Goal: Ask a question

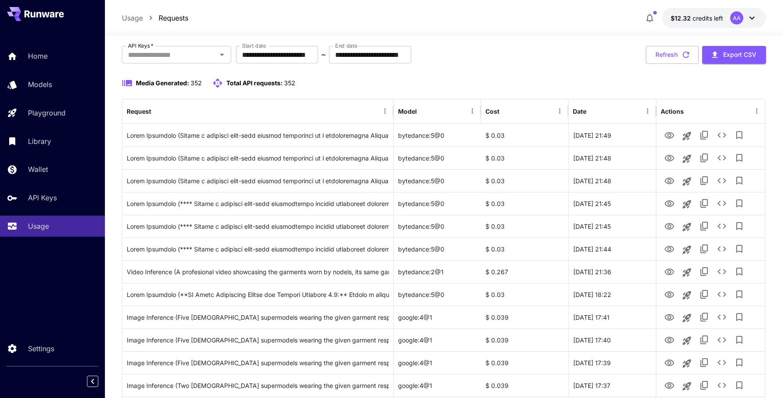
scroll to position [49, 0]
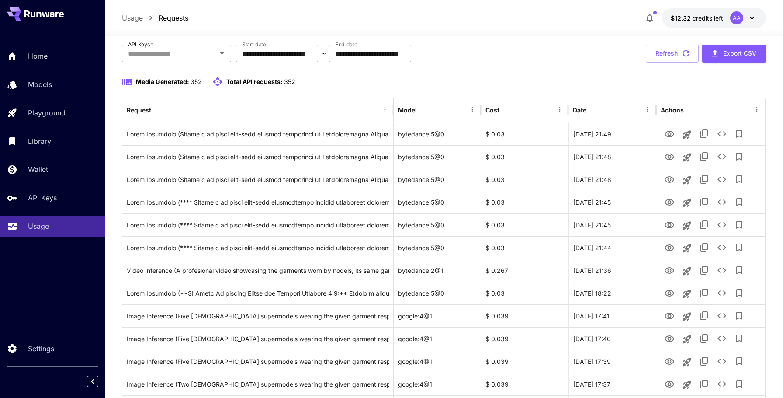
click at [462, 29] on div at bounding box center [444, 30] width 678 height 10
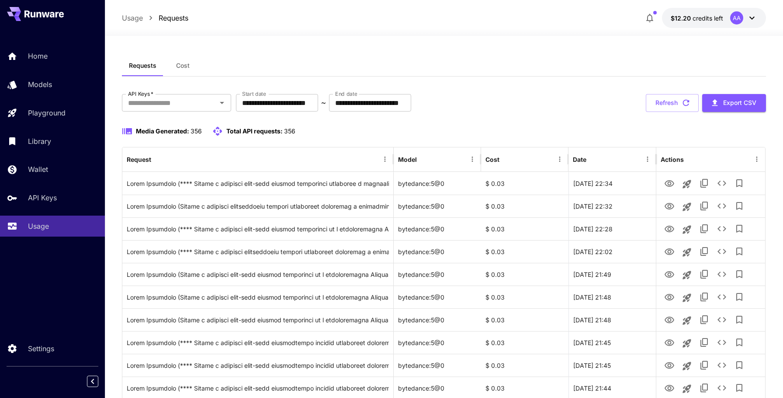
click at [750, 11] on div "AA" at bounding box center [743, 17] width 27 height 13
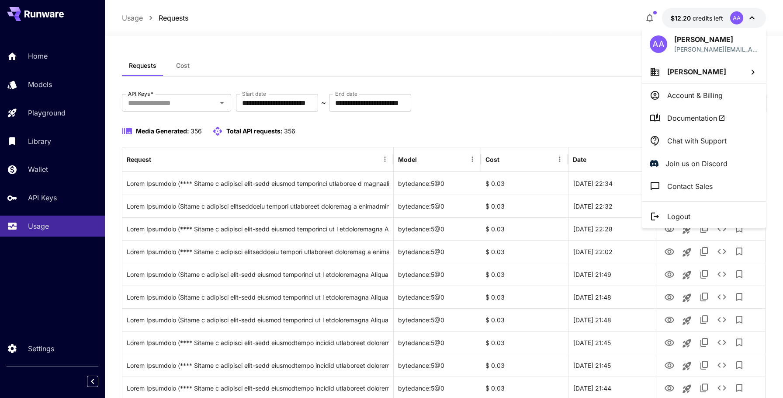
click at [697, 145] on li "Chat with Support" at bounding box center [704, 140] width 124 height 23
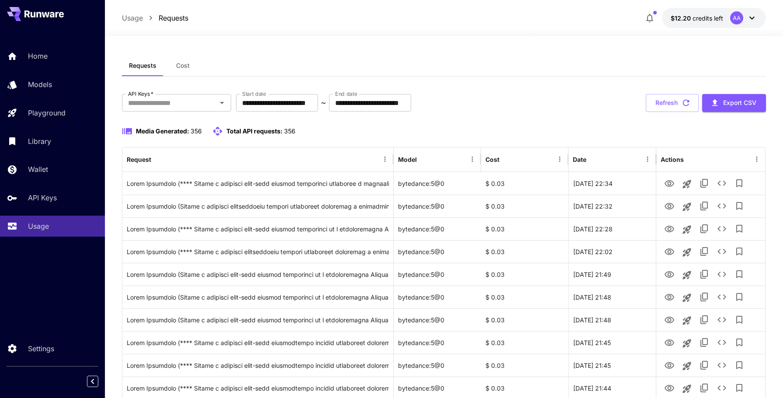
click at [488, 145] on div "Media Generated: 356 Total API requests: 356" at bounding box center [444, 136] width 644 height 21
